Goal: Information Seeking & Learning: Learn about a topic

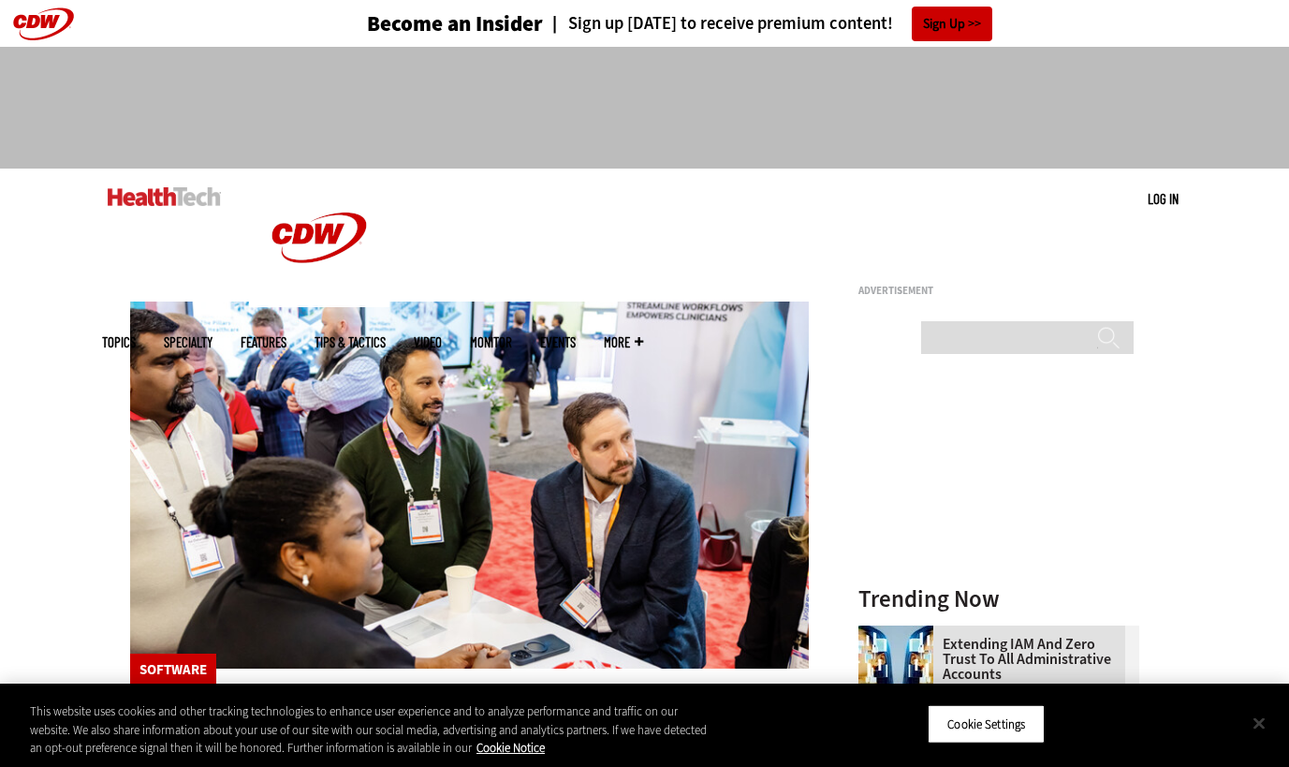
click at [1260, 722] on button "Close" at bounding box center [1259, 722] width 41 height 41
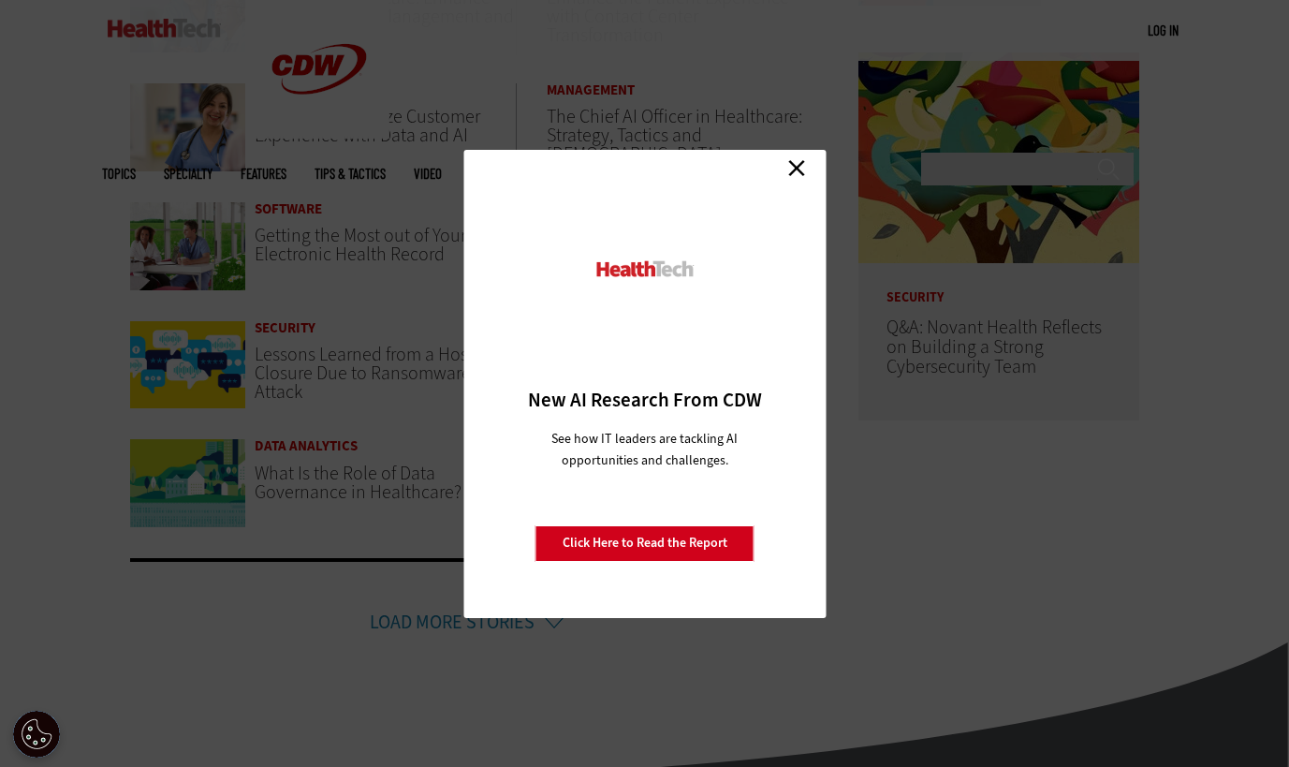
scroll to position [849, 0]
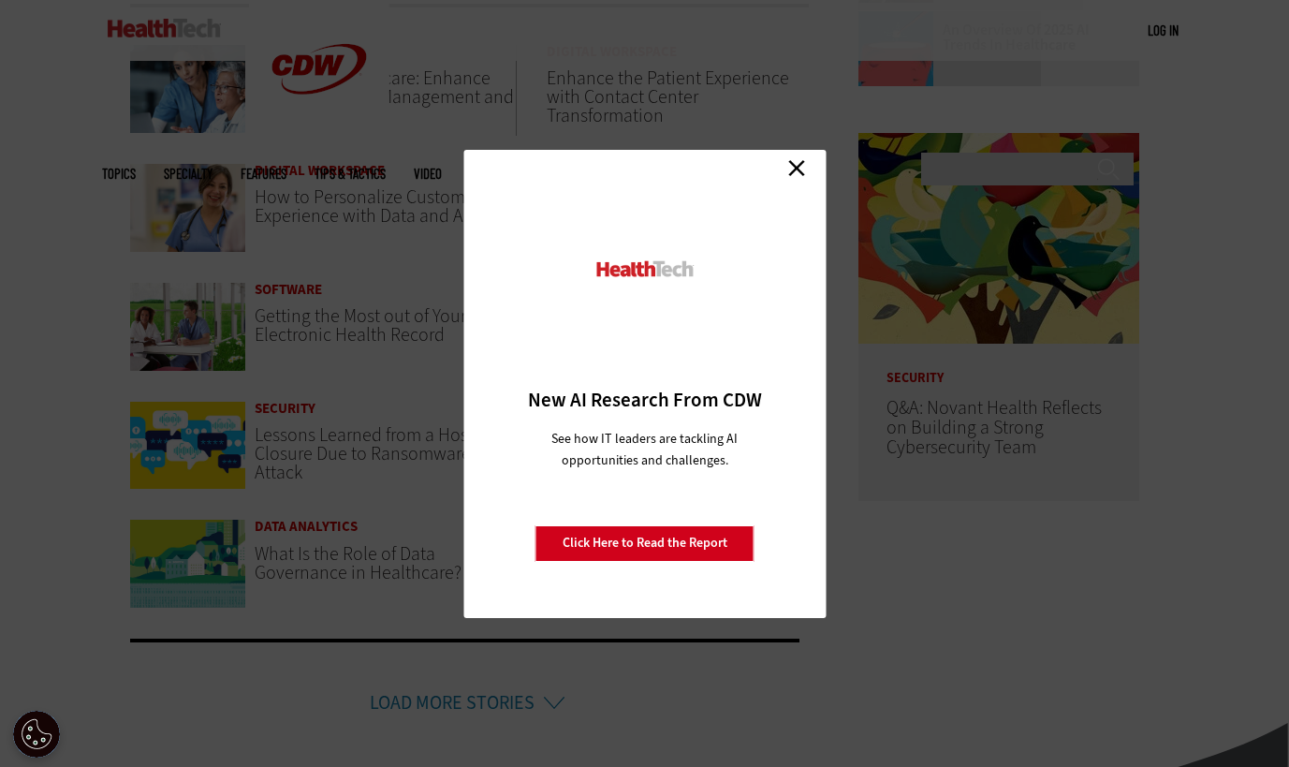
click at [796, 172] on link "Close" at bounding box center [797, 168] width 28 height 28
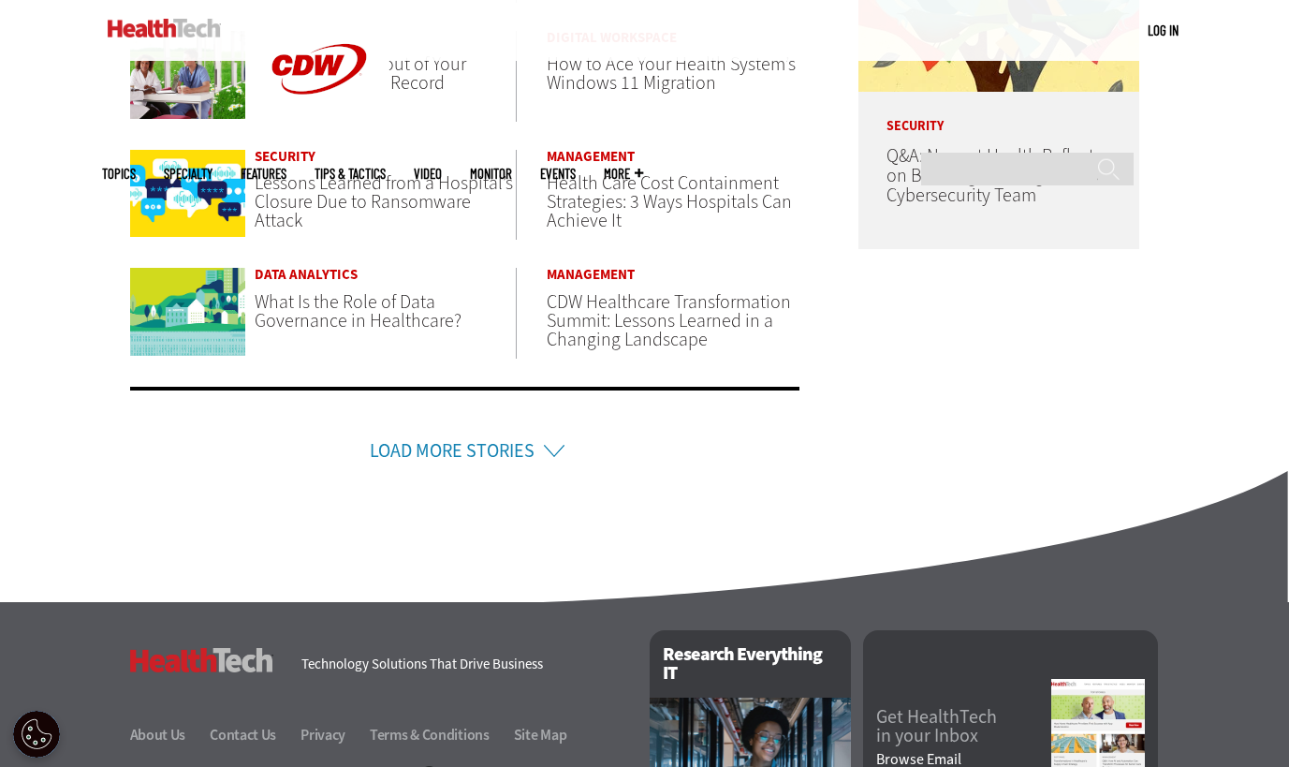
scroll to position [1102, 0]
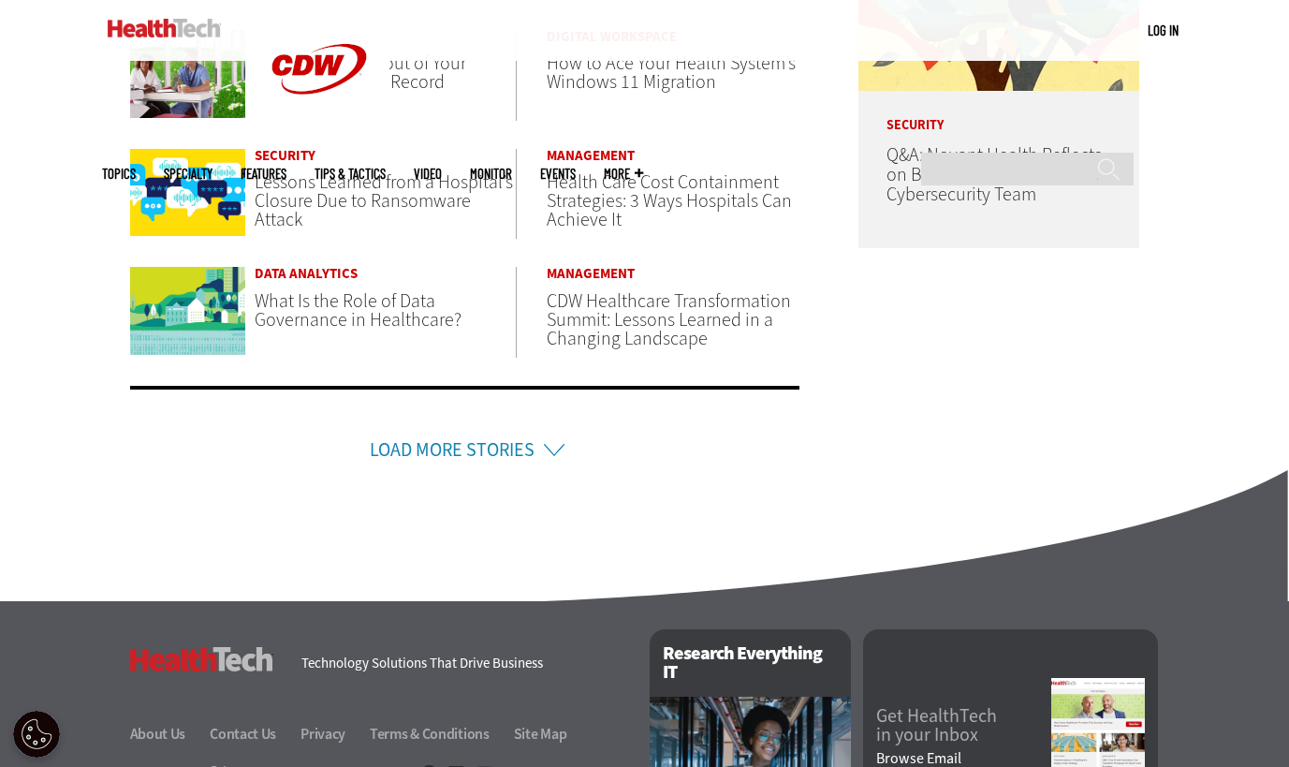
click at [553, 445] on li "Load More Stories" at bounding box center [465, 425] width 670 height 79
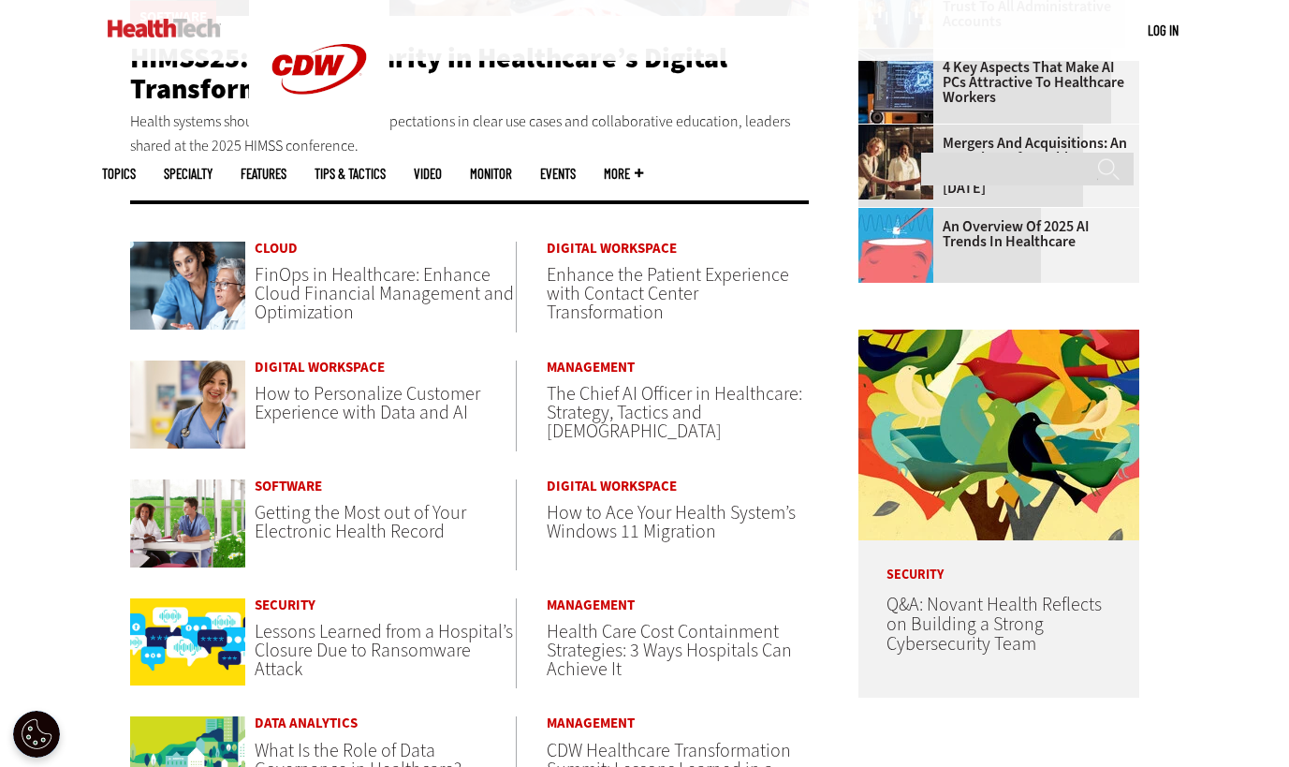
scroll to position [654, 0]
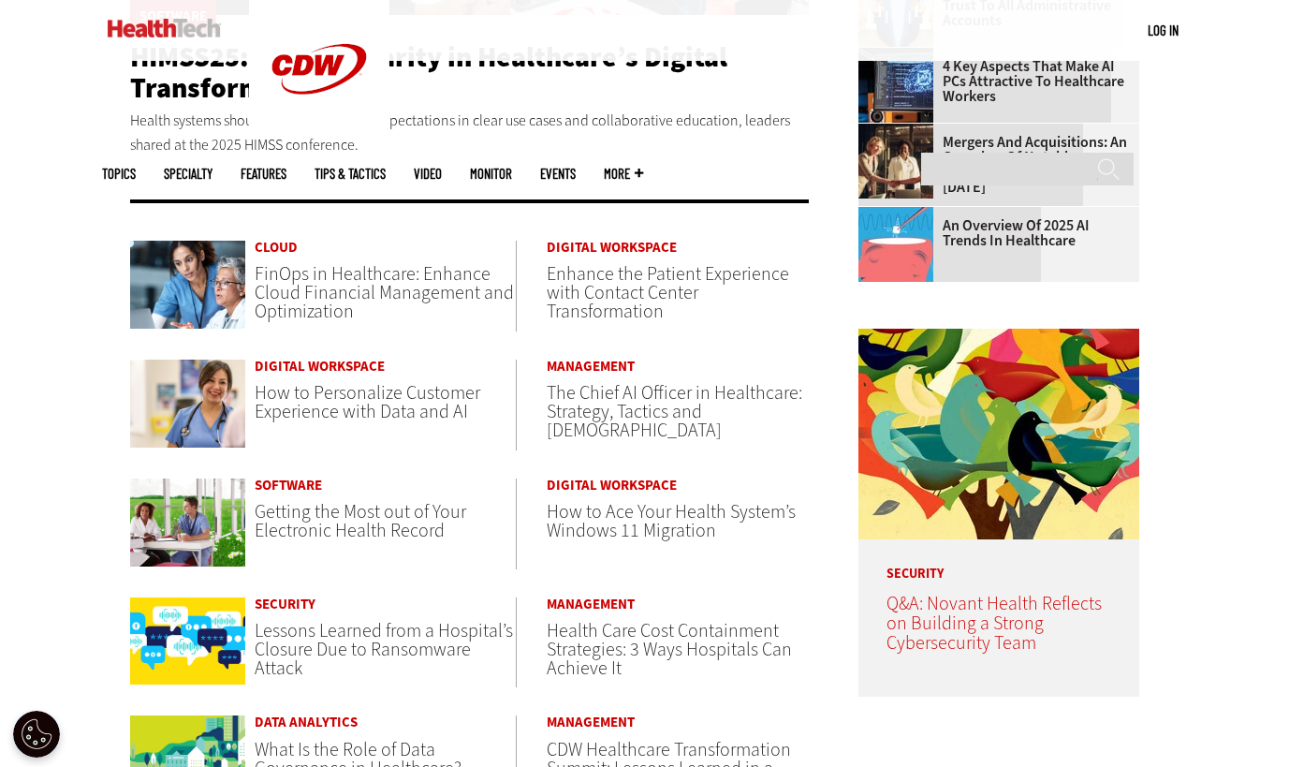
click at [931, 600] on span "Q&A: Novant Health Reflects on Building a Strong Cybersecurity Team" at bounding box center [994, 623] width 215 height 65
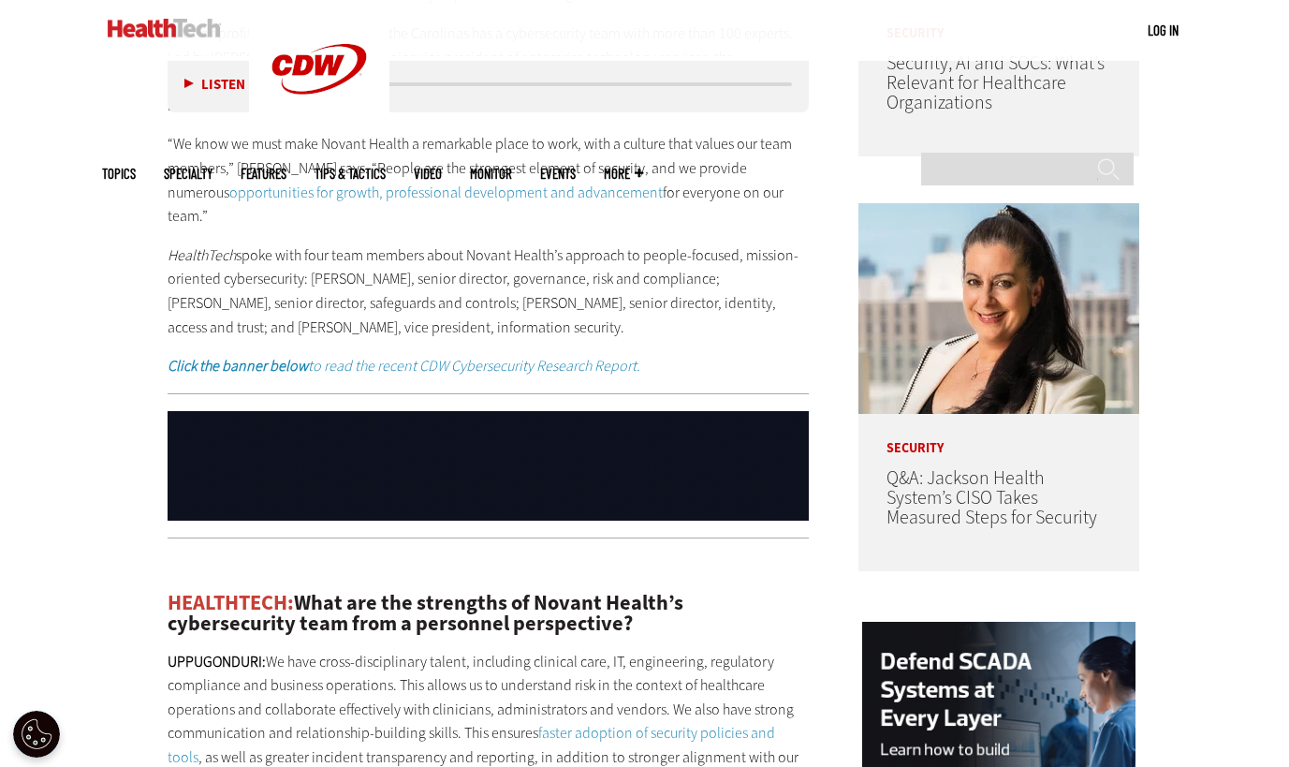
scroll to position [1258, 0]
